Goal: Find contact information: Obtain details needed to contact an individual or organization

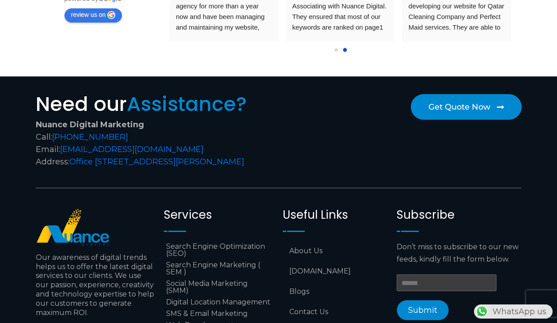
scroll to position [3525, 0]
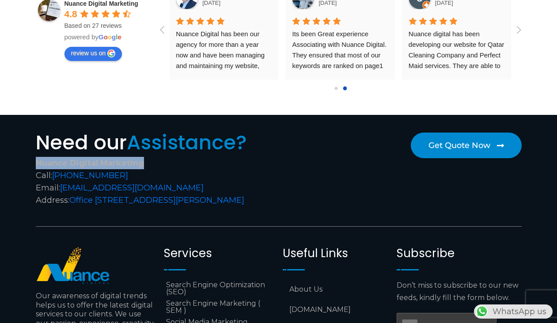
drag, startPoint x: 35, startPoint y: 147, endPoint x: 162, endPoint y: 150, distance: 126.7
click at [162, 157] on div "Nuance Digital Marketing Call: [PHONE_NUMBER] Email: [EMAIL_ADDRESS][DOMAIN_NAM…" at bounding box center [155, 181] width 238 height 49
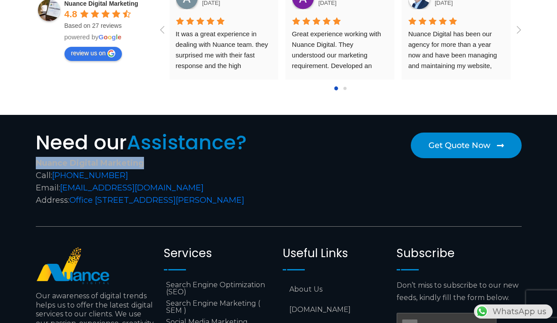
scroll to position [0, 0]
copy strong "Nuance Digital Marketing"
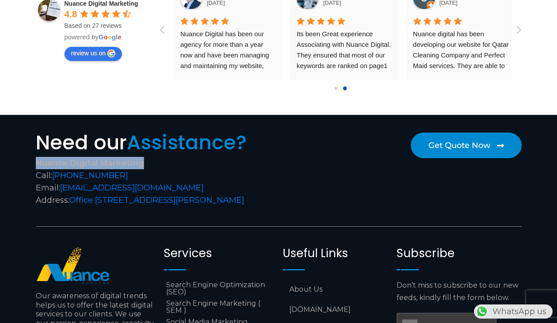
scroll to position [0, 233]
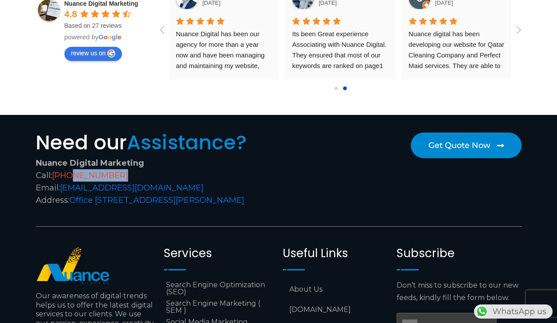
drag, startPoint x: 110, startPoint y: 160, endPoint x: 73, endPoint y: 161, distance: 36.7
click at [73, 161] on div "Nuance Digital Marketing Call: [PHONE_NUMBER] Email: [EMAIL_ADDRESS][DOMAIN_NAM…" at bounding box center [155, 181] width 238 height 49
copy link "6688 1424"
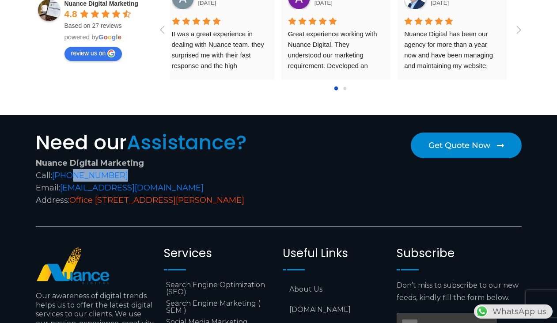
scroll to position [0, 0]
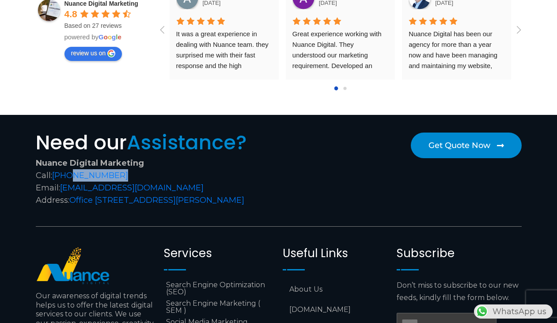
drag, startPoint x: 204, startPoint y: 172, endPoint x: 61, endPoint y: 174, distance: 143.1
click at [61, 174] on div "Nuance Digital Marketing Call: [PHONE_NUMBER] Email: [EMAIL_ADDRESS][DOMAIN_NAM…" at bounding box center [155, 181] width 238 height 49
copy link "[EMAIL_ADDRESS][DOMAIN_NAME]"
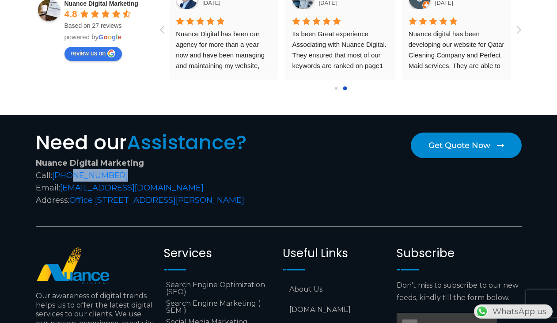
scroll to position [3260, 0]
